Goal: Transaction & Acquisition: Subscribe to service/newsletter

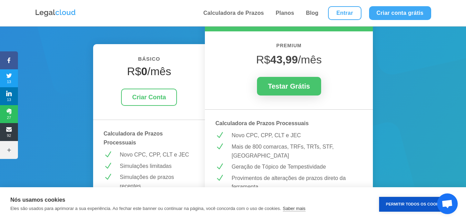
scroll to position [104, 0]
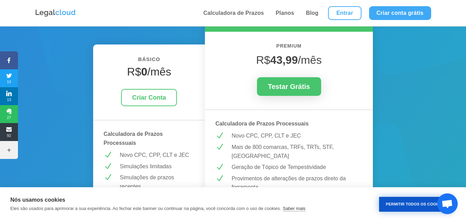
click at [414, 207] on button "Permitir Todos os Cookies" at bounding box center [415, 204] width 73 height 15
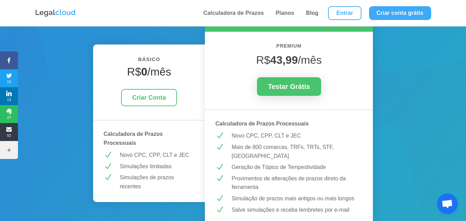
click at [59, 13] on img at bounding box center [55, 13] width 41 height 9
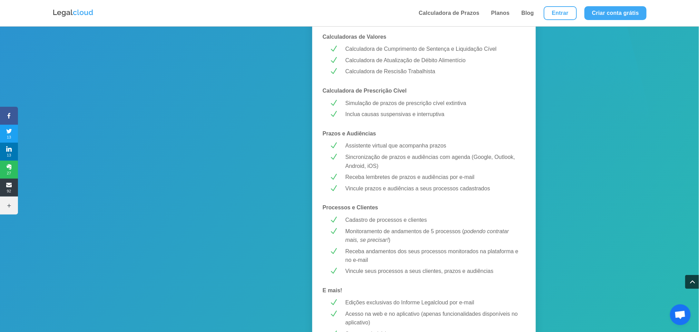
scroll to position [518, 0]
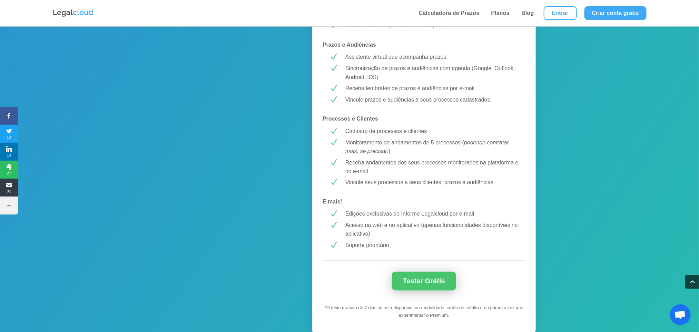
click at [443, 221] on link "Testar Grátis" at bounding box center [424, 281] width 64 height 19
